Goal: Task Accomplishment & Management: Use online tool/utility

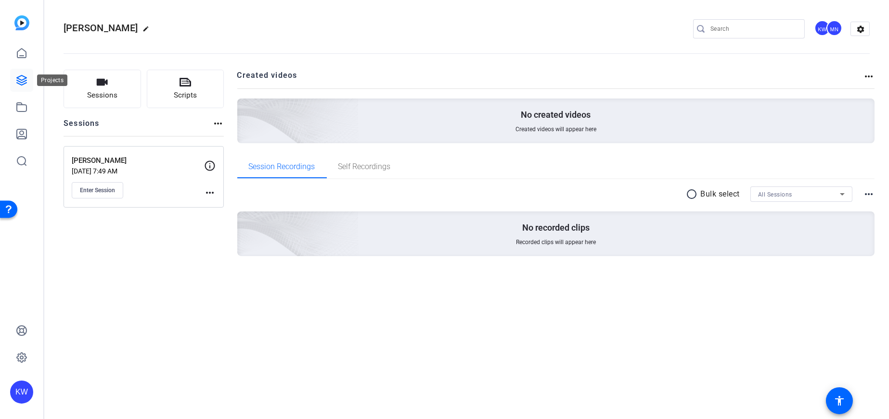
click at [20, 76] on icon at bounding box center [22, 81] width 10 height 10
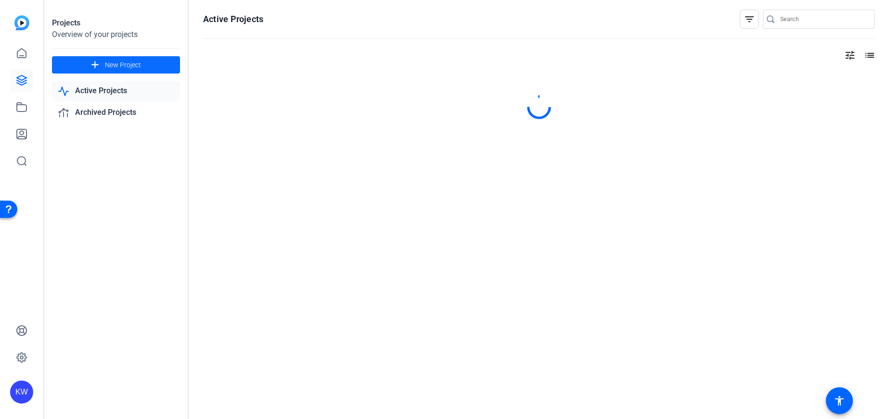
click at [97, 64] on mat-icon "add" at bounding box center [95, 65] width 12 height 12
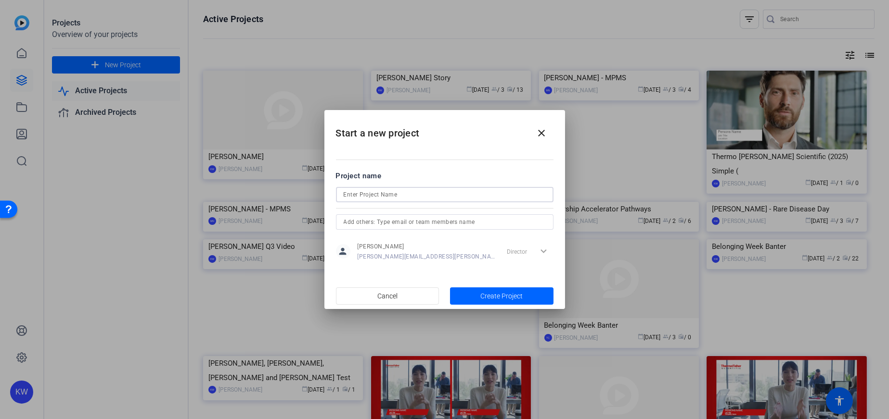
click at [383, 194] on input at bounding box center [444, 195] width 202 height 12
type input "[PERSON_NAME] - MPMS"
click at [394, 223] on input "text" at bounding box center [444, 222] width 202 height 12
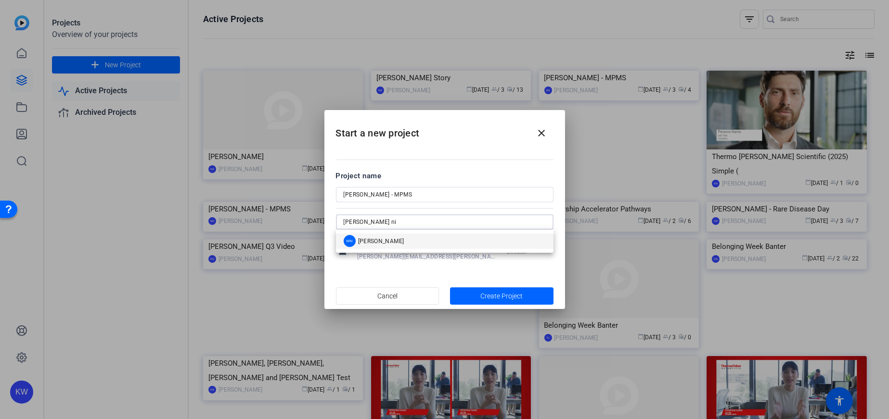
type input "[PERSON_NAME] ni"
click at [395, 239] on span "[PERSON_NAME]" at bounding box center [381, 242] width 46 height 8
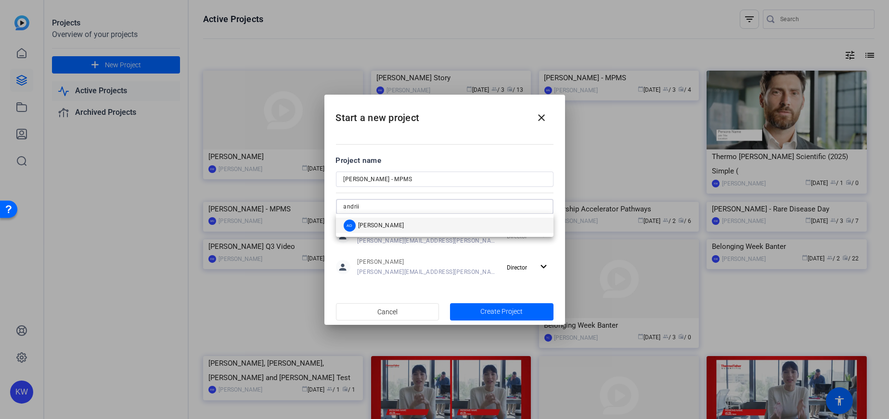
type input "andrii"
click at [394, 227] on span "[PERSON_NAME]" at bounding box center [381, 226] width 46 height 8
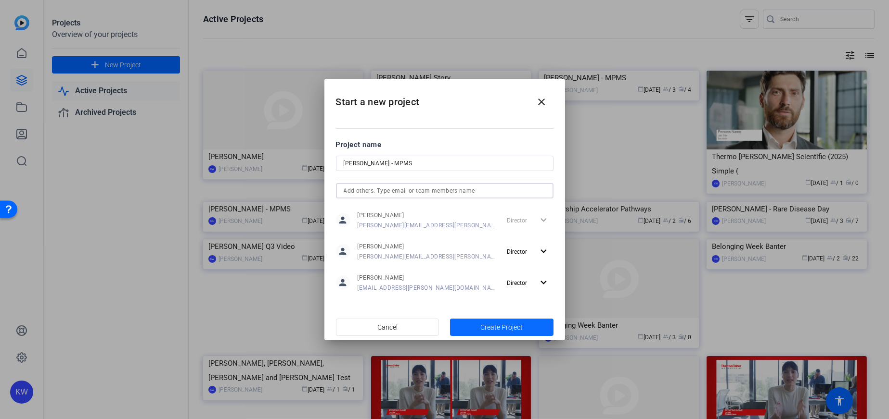
click at [483, 325] on span "Create Project" at bounding box center [501, 328] width 42 height 10
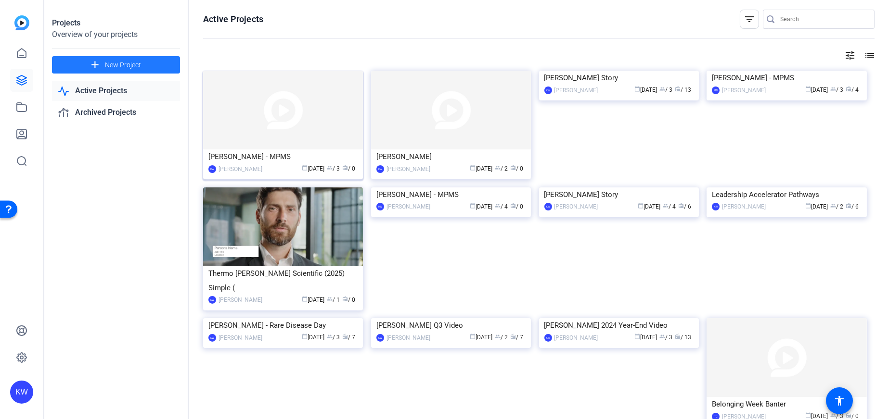
click at [272, 131] on img at bounding box center [283, 110] width 160 height 79
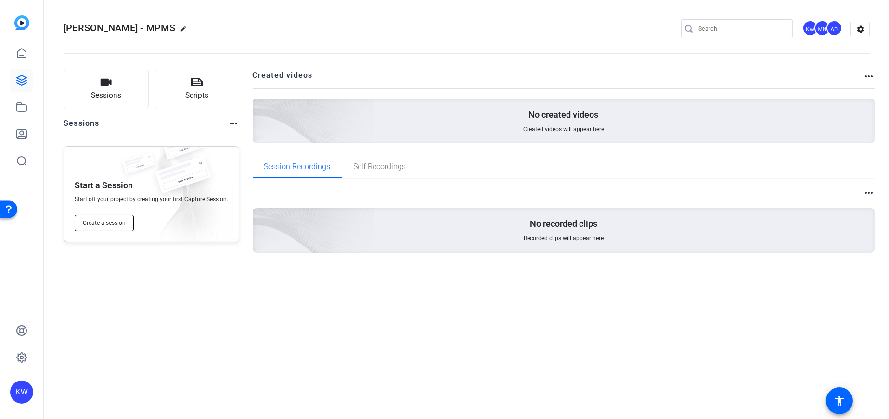
click at [101, 224] on span "Create a session" at bounding box center [104, 223] width 43 height 8
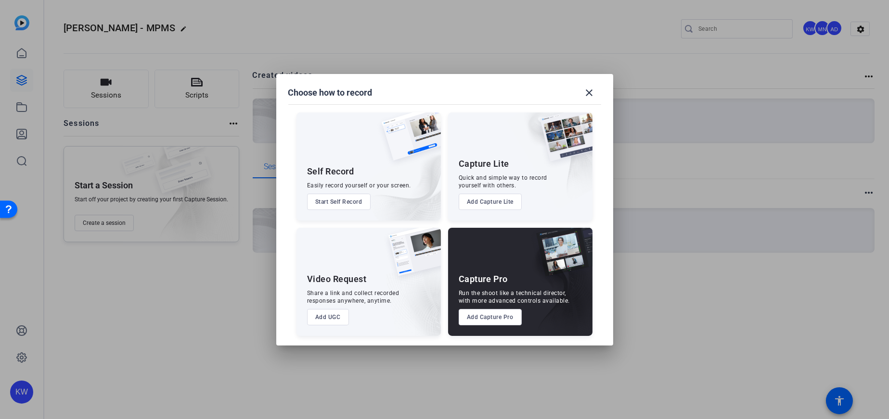
click at [491, 312] on button "Add Capture Pro" at bounding box center [489, 317] width 63 height 16
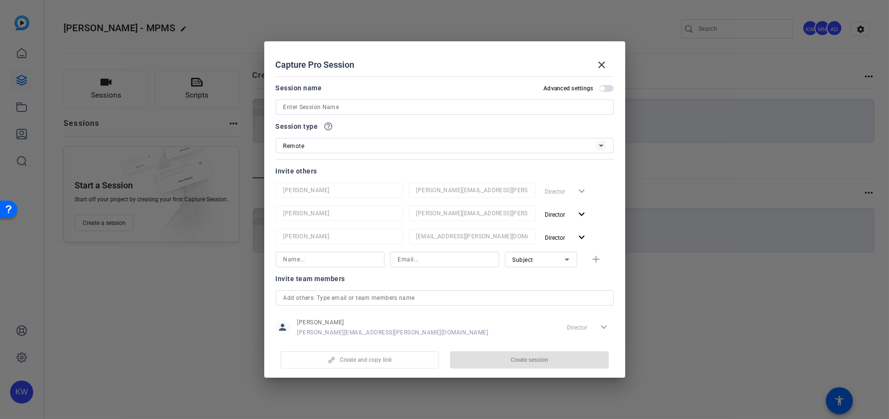
click at [306, 102] on input at bounding box center [444, 108] width 322 height 12
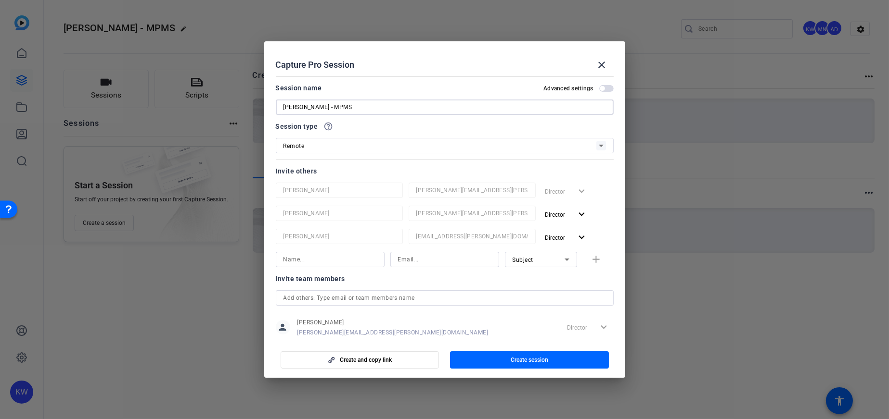
type input "[PERSON_NAME] - MPMS"
click at [338, 261] on input at bounding box center [329, 260] width 93 height 12
type input "[PERSON_NAME]"
click at [409, 261] on input at bounding box center [444, 260] width 93 height 12
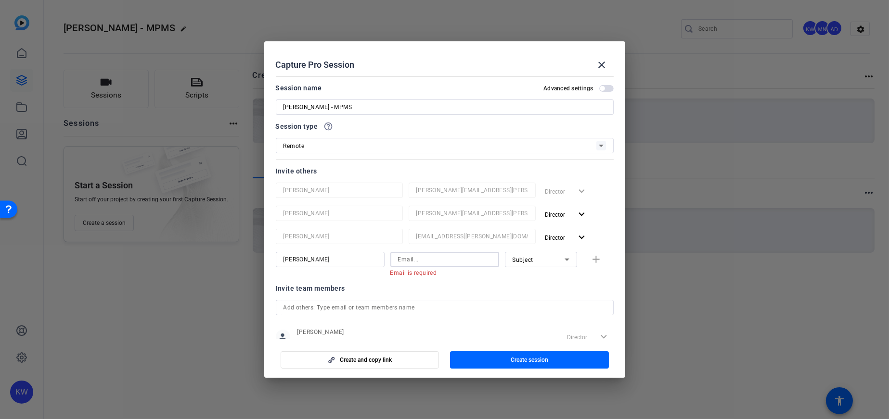
paste input "[PERSON_NAME][EMAIL_ADDRESS][PERSON_NAME][DOMAIN_NAME]"
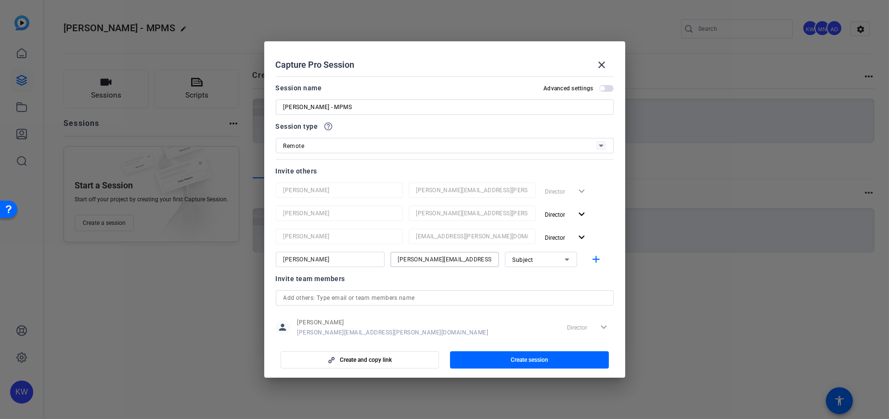
scroll to position [0, 4]
type input "[PERSON_NAME][EMAIL_ADDRESS][PERSON_NAME][DOMAIN_NAME]"
click at [595, 261] on mat-icon "add" at bounding box center [596, 260] width 12 height 12
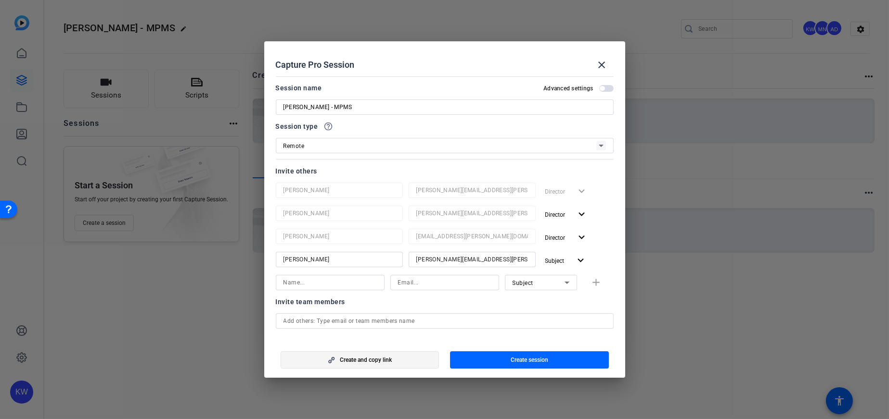
click at [402, 363] on span "button" at bounding box center [360, 360] width 158 height 23
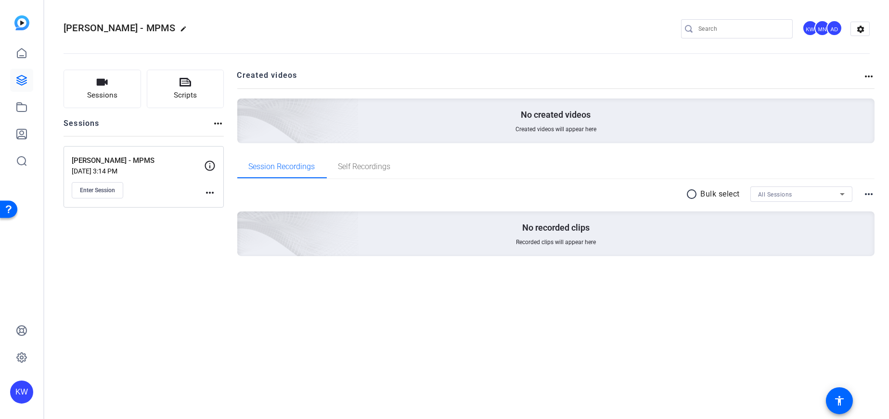
drag, startPoint x: 96, startPoint y: 277, endPoint x: 107, endPoint y: 225, distance: 52.6
click at [96, 277] on div "Sessions Scripts Sessions more_horiz [PERSON_NAME] - MPMS [DATE] 3:14 PM Enter …" at bounding box center [144, 178] width 160 height 217
click at [107, 190] on span "Enter Session" at bounding box center [97, 191] width 35 height 8
click at [21, 79] on icon at bounding box center [22, 81] width 12 height 12
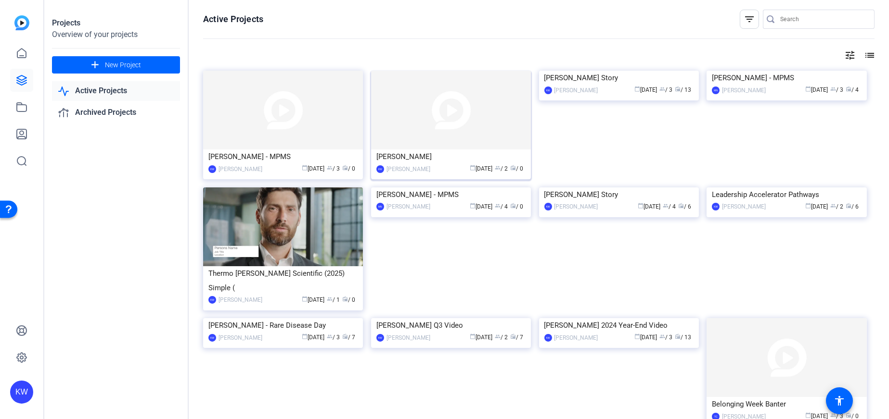
click at [431, 158] on div "[PERSON_NAME]" at bounding box center [450, 157] width 149 height 14
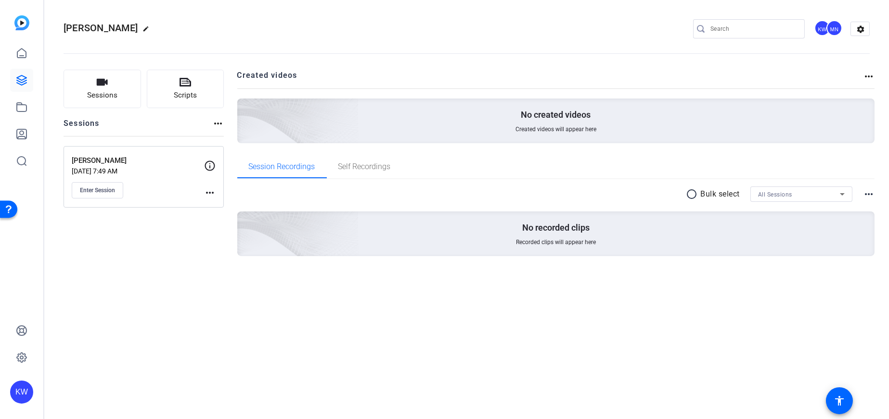
click at [154, 31] on h2 "[PERSON_NAME] edit" at bounding box center [109, 28] width 90 height 17
click at [154, 28] on mat-icon "edit" at bounding box center [148, 31] width 12 height 12
click at [117, 26] on input "[PERSON_NAME]" at bounding box center [102, 29] width 63 height 12
drag, startPoint x: 117, startPoint y: 26, endPoint x: 141, endPoint y: 27, distance: 23.6
click at [141, 27] on div "[PERSON_NAME]" at bounding box center [103, 28] width 78 height 15
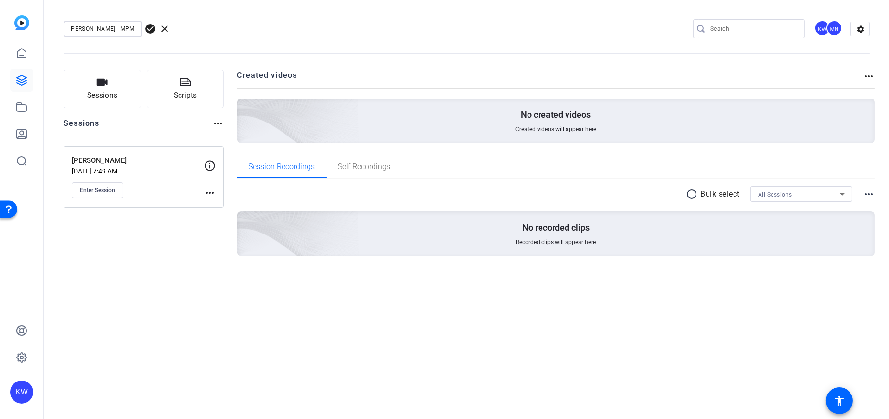
scroll to position [0, 27]
type input "[PERSON_NAME] - MPMS"
click at [151, 29] on span "check_circle" at bounding box center [150, 29] width 12 height 12
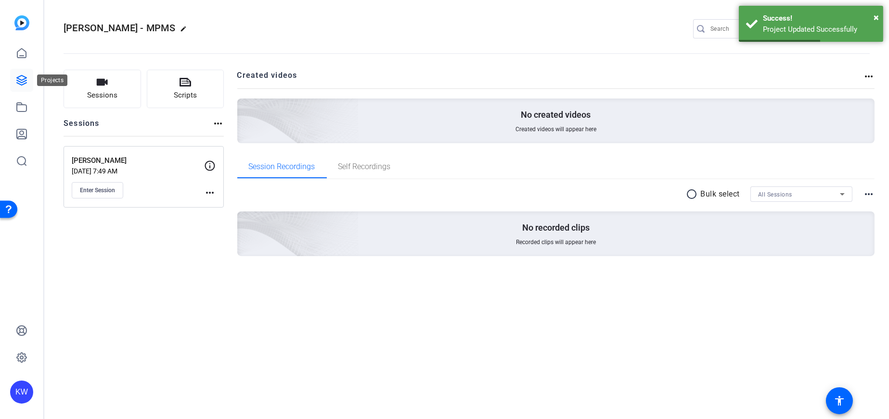
click at [20, 76] on icon at bounding box center [22, 81] width 10 height 10
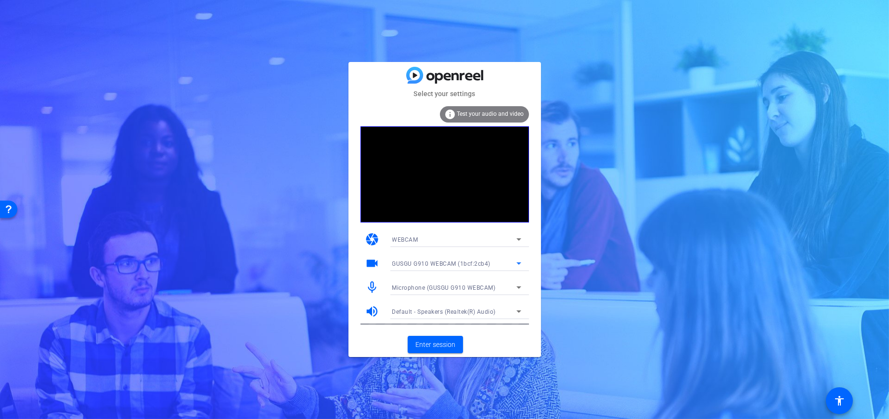
click at [468, 259] on div "GUSGU G910 WEBCAM (1bcf:2cb4)" at bounding box center [454, 264] width 124 height 12
click at [445, 295] on span "Integrated Webcam (0bda:5580)" at bounding box center [437, 298] width 90 height 12
click at [444, 343] on span "Enter session" at bounding box center [435, 345] width 40 height 10
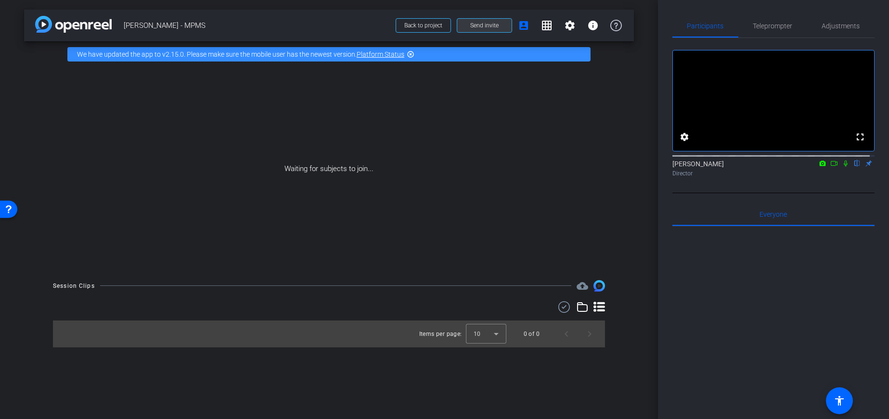
click at [476, 25] on span "Send invite" at bounding box center [484, 26] width 28 height 8
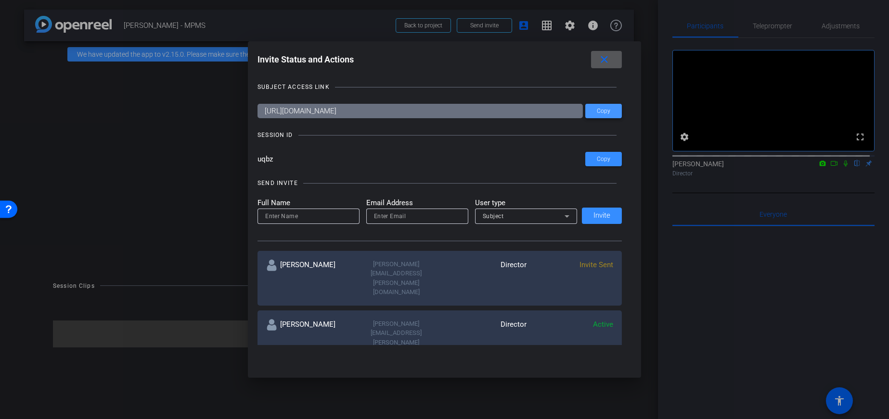
click at [597, 110] on span "Copy" at bounding box center [603, 111] width 13 height 7
drag, startPoint x: 37, startPoint y: 80, endPoint x: 51, endPoint y: 82, distance: 14.6
click at [37, 80] on div at bounding box center [444, 209] width 889 height 419
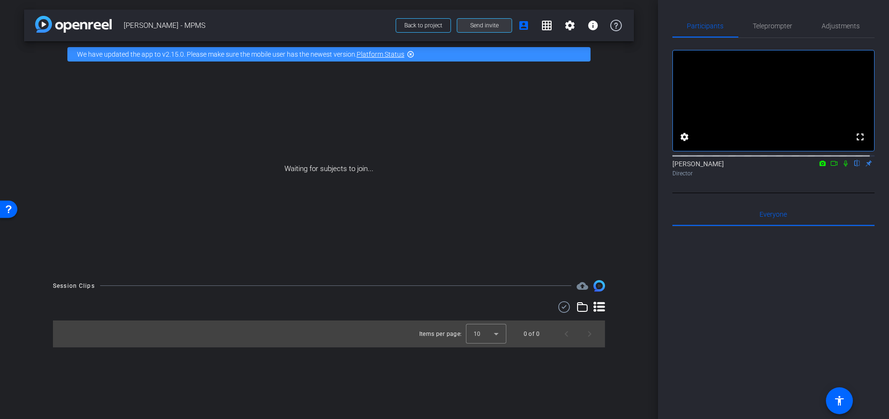
click at [488, 25] on span "Send invite" at bounding box center [484, 26] width 28 height 8
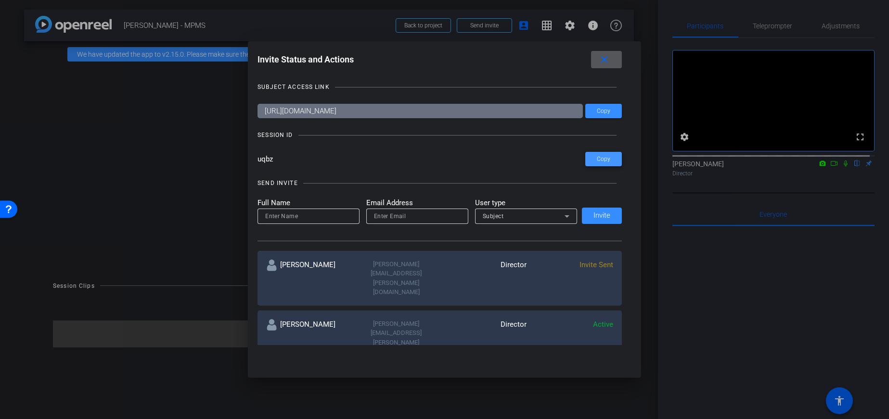
click at [598, 154] on span at bounding box center [603, 159] width 37 height 23
